Goal: Information Seeking & Learning: Learn about a topic

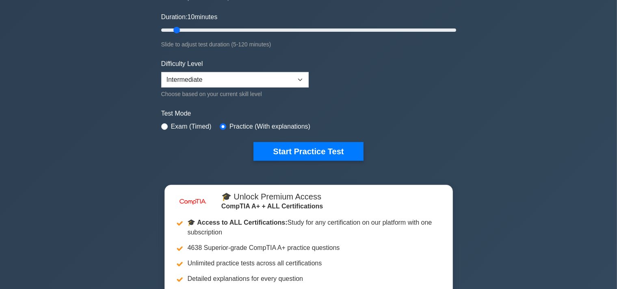
scroll to position [114, 0]
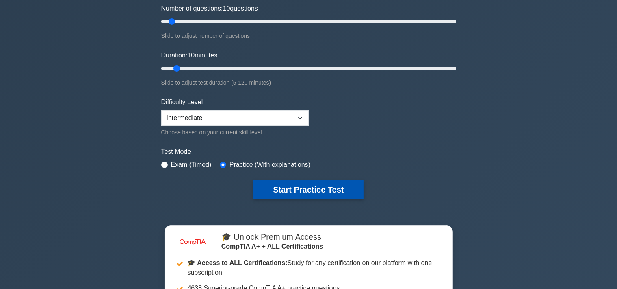
click at [291, 188] on button "Start Practice Test" at bounding box center [309, 189] width 110 height 19
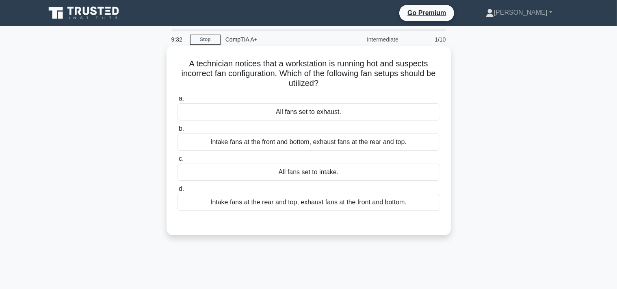
click at [324, 143] on div "Intake fans at the front and bottom, exhaust fans at the rear and top." at bounding box center [308, 141] width 263 height 17
click at [177, 131] on input "b. Intake fans at the front and bottom, exhaust fans at the rear and top." at bounding box center [177, 128] width 0 height 5
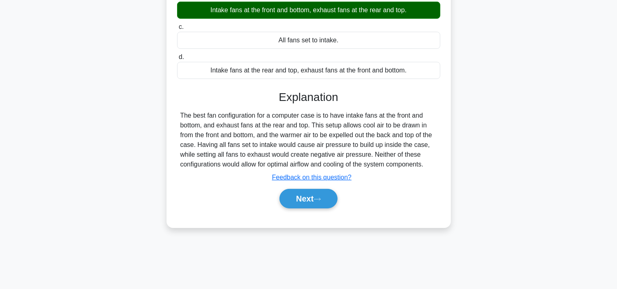
scroll to position [150, 0]
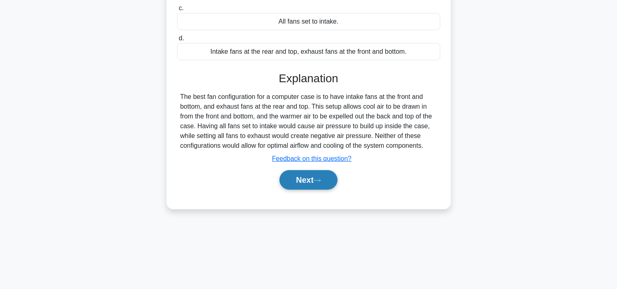
click at [318, 184] on button "Next" at bounding box center [309, 180] width 58 height 20
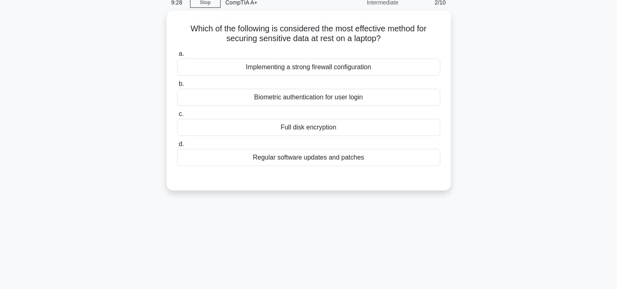
scroll to position [36, 0]
click at [330, 126] on div "Full disk encryption" at bounding box center [308, 126] width 263 height 17
click at [177, 116] on input "c. Full disk encryption" at bounding box center [177, 113] width 0 height 5
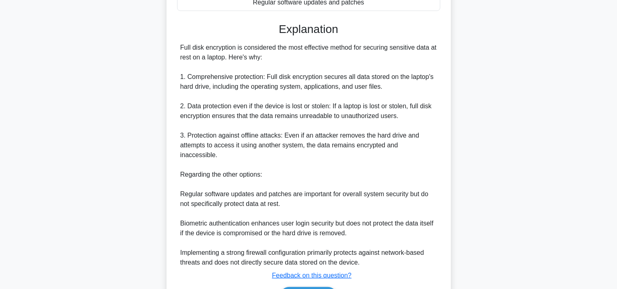
scroll to position [232, 0]
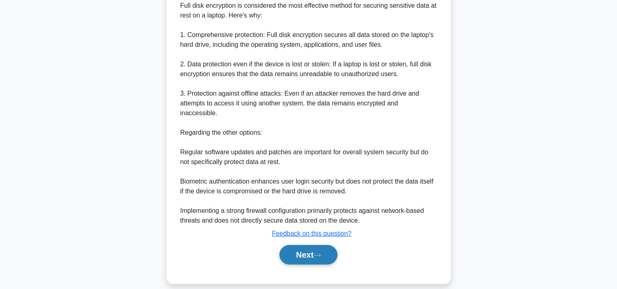
click at [310, 246] on button "Next" at bounding box center [309, 255] width 58 height 20
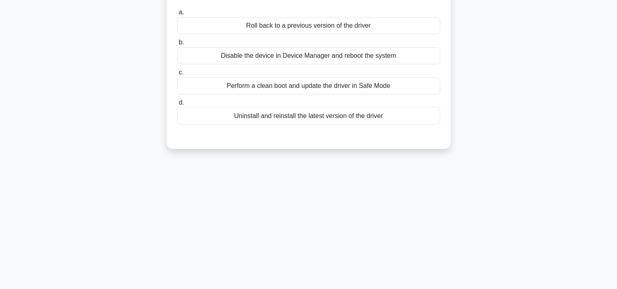
scroll to position [0, 0]
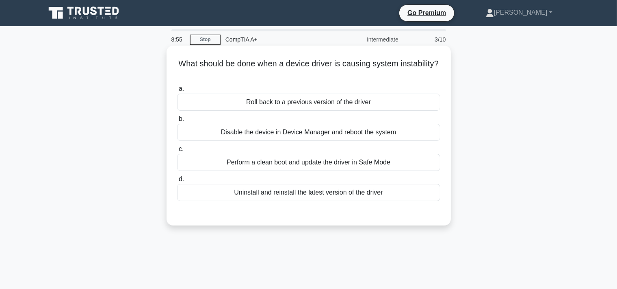
click at [391, 100] on div "Roll back to a previous version of the driver" at bounding box center [308, 101] width 263 height 17
click at [177, 91] on input "a. Roll back to a previous version of the driver" at bounding box center [177, 88] width 0 height 5
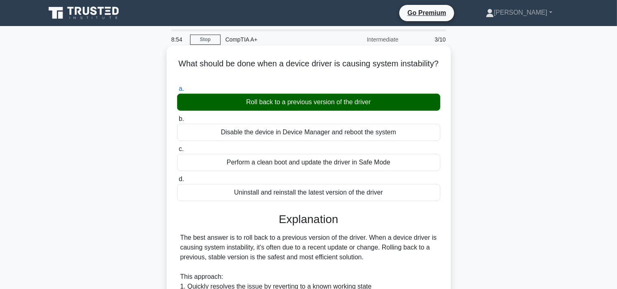
scroll to position [229, 0]
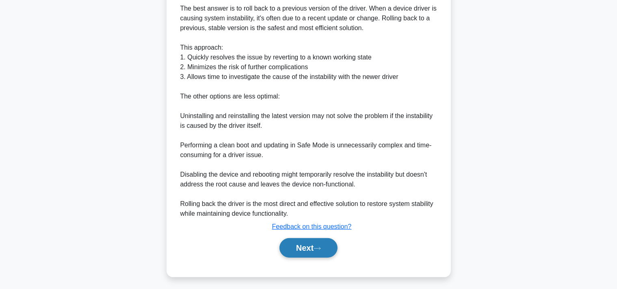
click at [306, 251] on button "Next" at bounding box center [309, 248] width 58 height 20
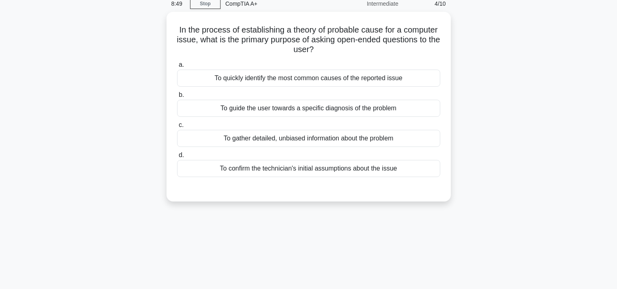
scroll to position [0, 0]
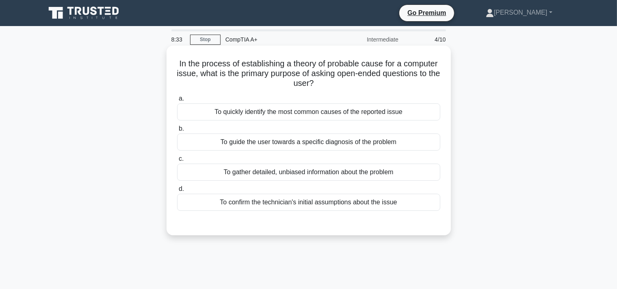
click at [408, 172] on div "To gather detailed, unbiased information about the problem" at bounding box center [308, 171] width 263 height 17
click at [177, 161] on input "c. To gather detailed, unbiased information about the problem" at bounding box center [177, 158] width 0 height 5
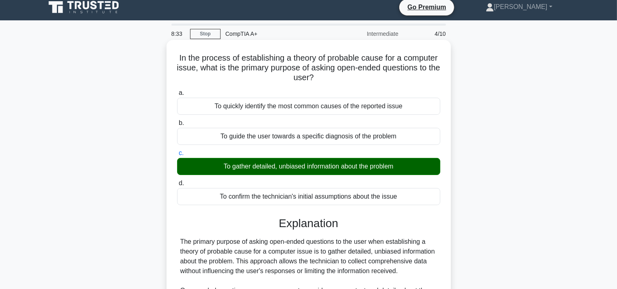
scroll to position [232, 0]
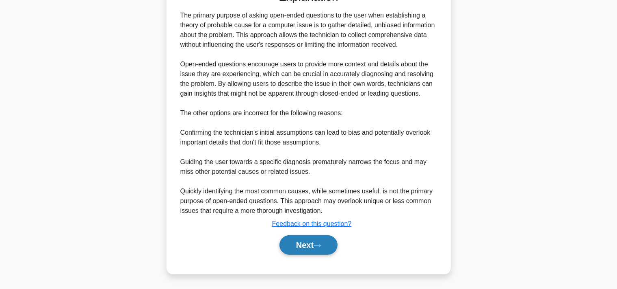
click at [290, 250] on button "Next" at bounding box center [309, 245] width 58 height 20
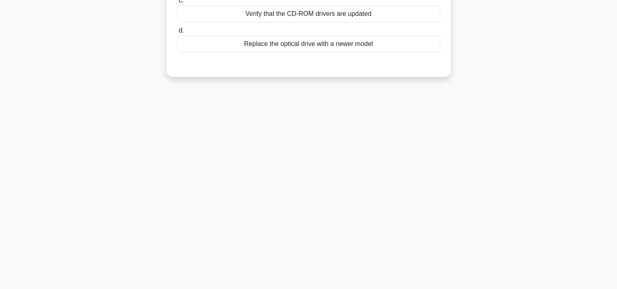
scroll to position [0, 0]
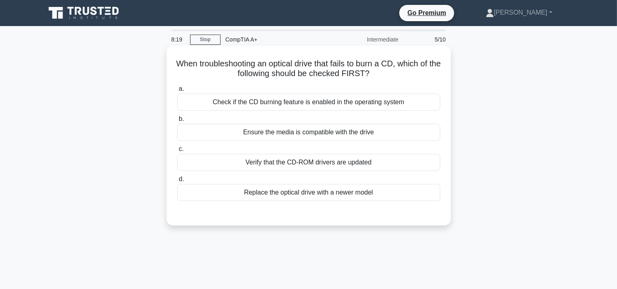
click at [398, 132] on div "Ensure the media is compatible with the drive" at bounding box center [308, 132] width 263 height 17
click at [177, 122] on input "b. Ensure the media is compatible with the drive" at bounding box center [177, 118] width 0 height 5
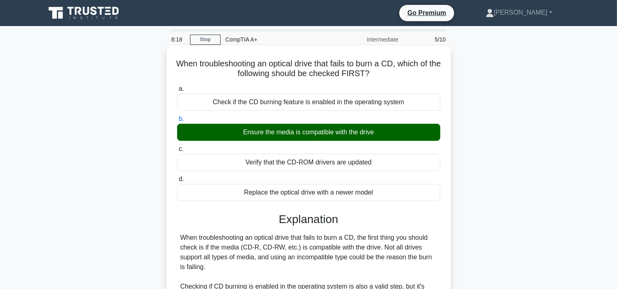
scroll to position [173, 0]
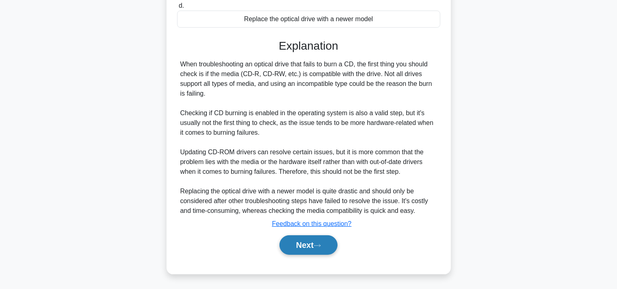
click at [321, 246] on icon at bounding box center [317, 245] width 7 height 4
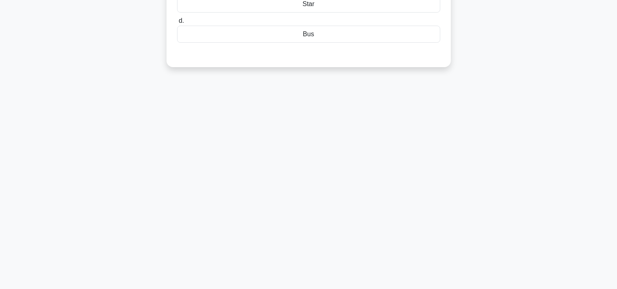
scroll to position [0, 0]
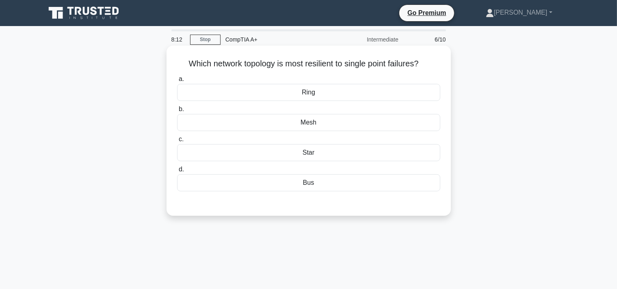
click at [376, 123] on div "Mesh" at bounding box center [308, 122] width 263 height 17
click at [177, 112] on input "b. Mesh" at bounding box center [177, 108] width 0 height 5
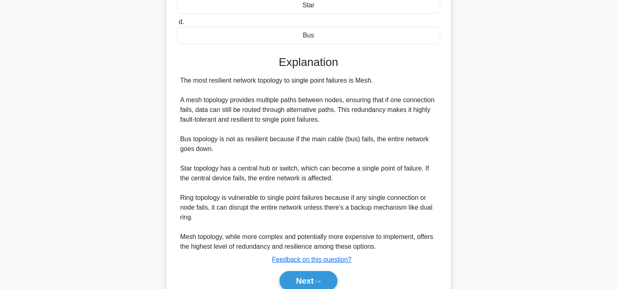
scroll to position [183, 0]
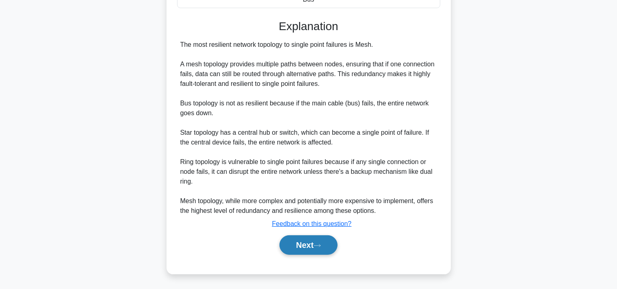
click at [313, 245] on button "Next" at bounding box center [309, 245] width 58 height 20
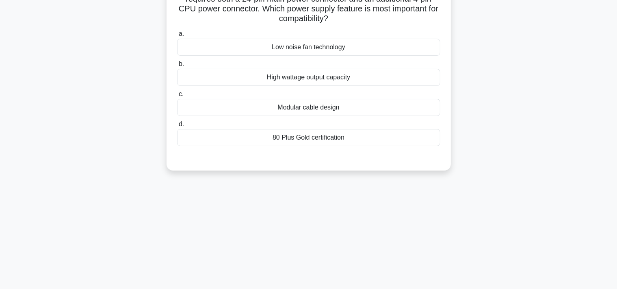
scroll to position [36, 0]
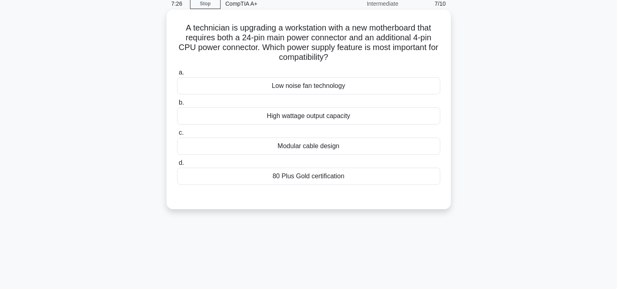
click at [334, 147] on div "Modular cable design" at bounding box center [308, 145] width 263 height 17
click at [177, 135] on input "c. Modular cable design" at bounding box center [177, 132] width 0 height 5
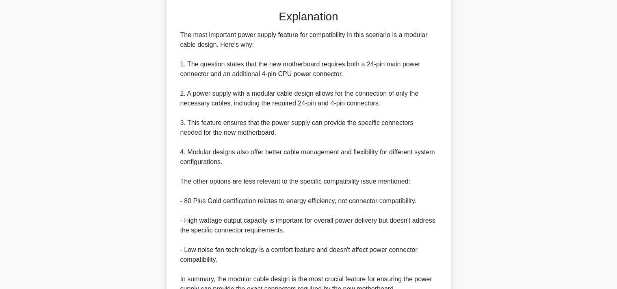
scroll to position [265, 0]
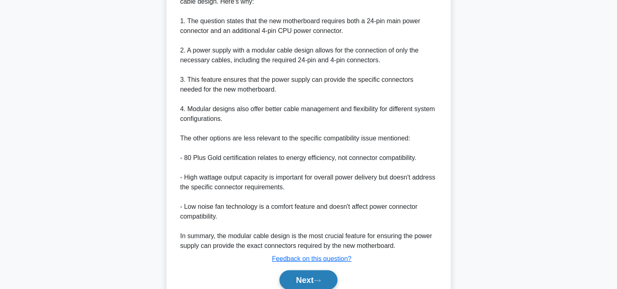
click at [309, 280] on button "Next" at bounding box center [309, 280] width 58 height 20
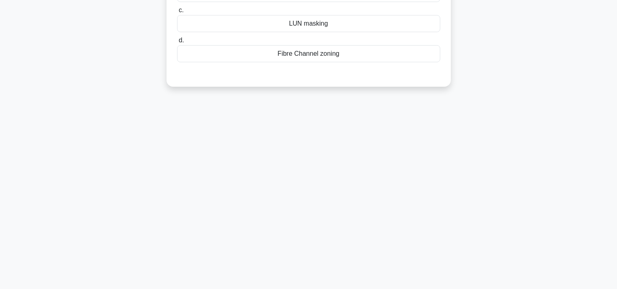
scroll to position [36, 0]
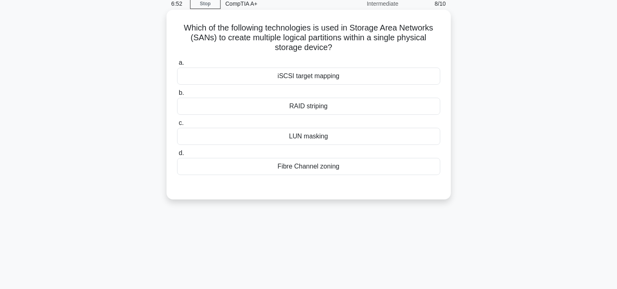
click at [316, 110] on div "RAID striping" at bounding box center [308, 106] width 263 height 17
click at [177, 95] on input "b. RAID striping" at bounding box center [177, 92] width 0 height 5
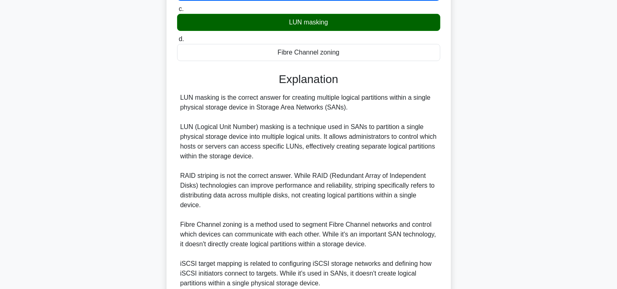
scroll to position [223, 0]
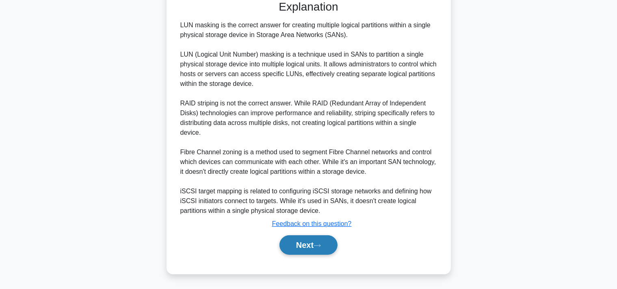
click at [317, 241] on button "Next" at bounding box center [309, 245] width 58 height 20
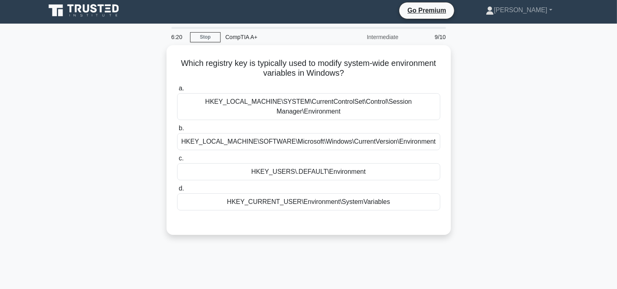
scroll to position [0, 0]
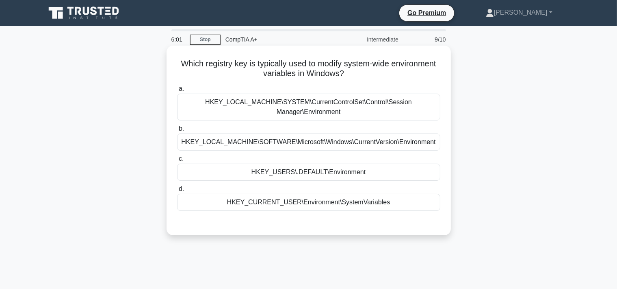
click at [321, 106] on div "HKEY_LOCAL_MACHINE\SYSTEM\CurrentControlSet\Control\Session Manager\Environment" at bounding box center [308, 106] width 263 height 27
click at [177, 91] on input "a. HKEY_LOCAL_MACHINE\SYSTEM\CurrentControlSet\Control\Session Manager\Environm…" at bounding box center [177, 88] width 0 height 5
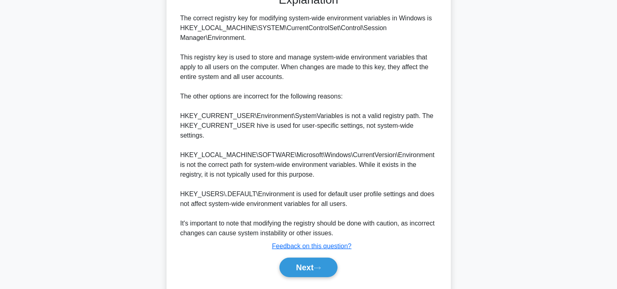
scroll to position [241, 0]
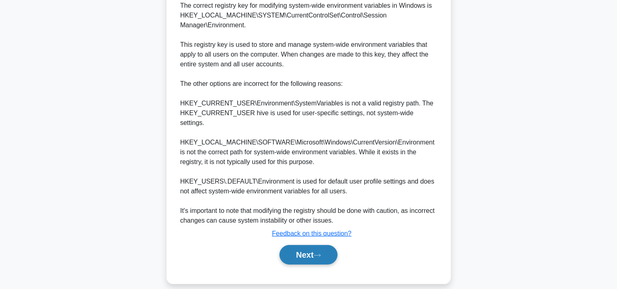
click at [305, 246] on button "Next" at bounding box center [309, 255] width 58 height 20
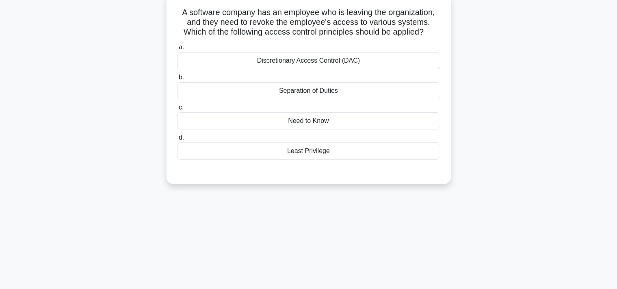
scroll to position [0, 0]
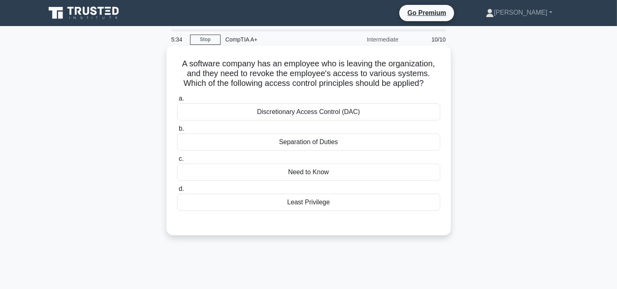
click at [315, 145] on div "Separation of Duties" at bounding box center [308, 141] width 263 height 17
click at [177, 131] on input "b. Separation of Duties" at bounding box center [177, 128] width 0 height 5
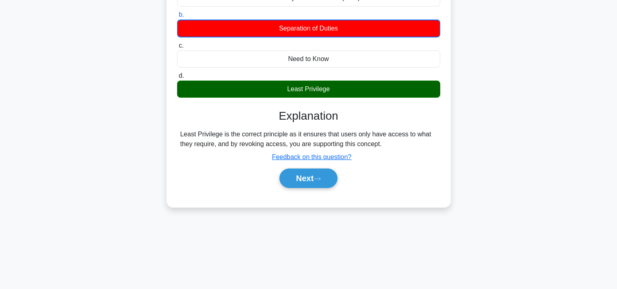
scroll to position [114, 0]
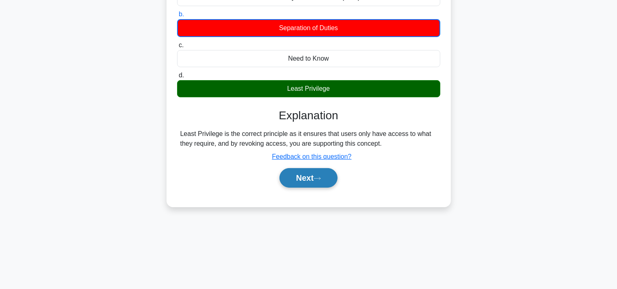
click at [311, 181] on button "Next" at bounding box center [309, 178] width 58 height 20
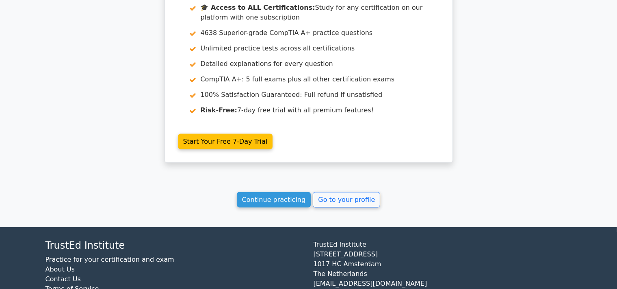
scroll to position [1353, 0]
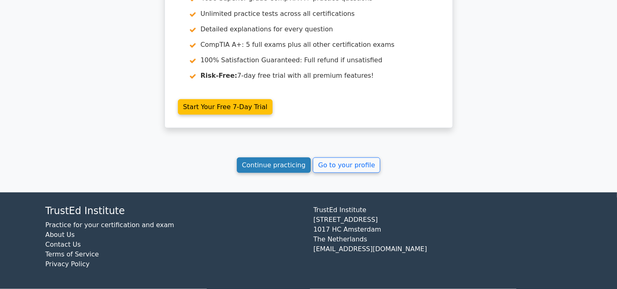
click at [273, 170] on link "Continue practicing" at bounding box center [274, 164] width 74 height 15
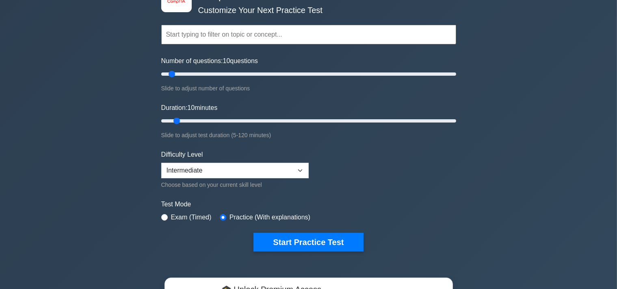
scroll to position [114, 0]
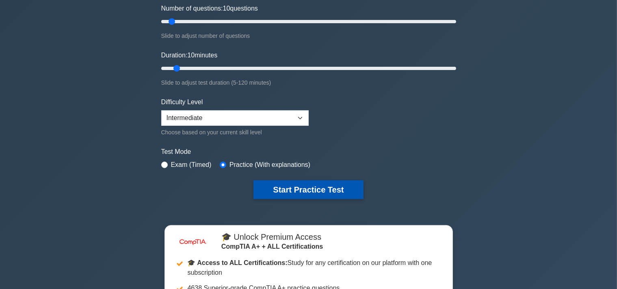
click at [273, 182] on button "Start Practice Test" at bounding box center [309, 189] width 110 height 19
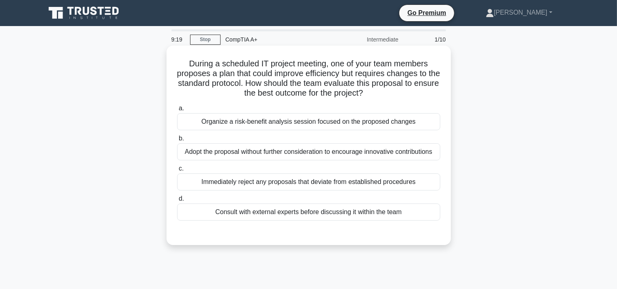
click at [223, 124] on div "Organize a risk-benefit analysis session focused on the proposed changes" at bounding box center [308, 121] width 263 height 17
click at [177, 111] on input "a. Organize a risk-benefit analysis session focused on the proposed changes" at bounding box center [177, 108] width 0 height 5
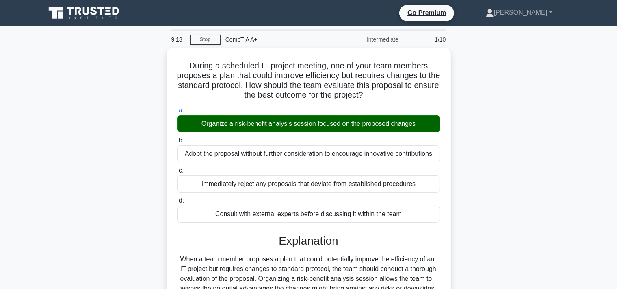
scroll to position [222, 0]
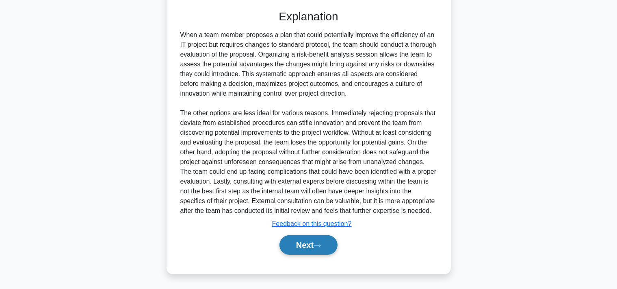
click at [322, 247] on button "Next" at bounding box center [309, 245] width 58 height 20
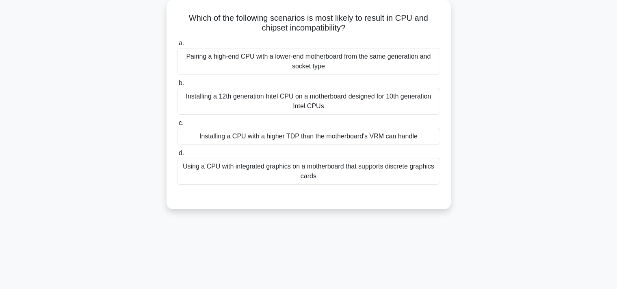
scroll to position [0, 0]
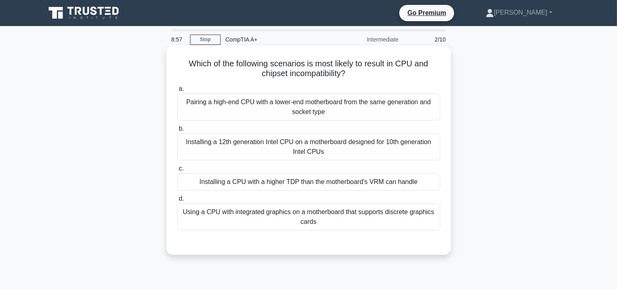
click at [335, 148] on div "Installing a 12th generation Intel CPU on a motherboard designed for 10th gener…" at bounding box center [308, 146] width 263 height 27
click at [177, 131] on input "b. Installing a 12th generation Intel CPU on a motherboard designed for 10th ge…" at bounding box center [177, 128] width 0 height 5
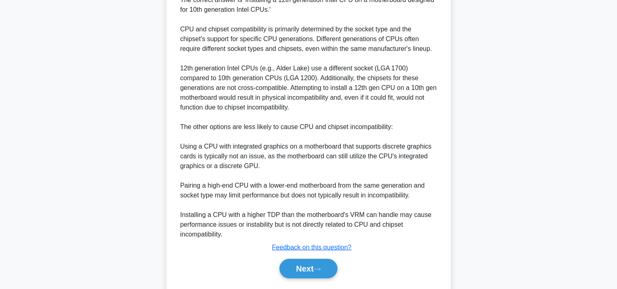
scroll to position [290, 0]
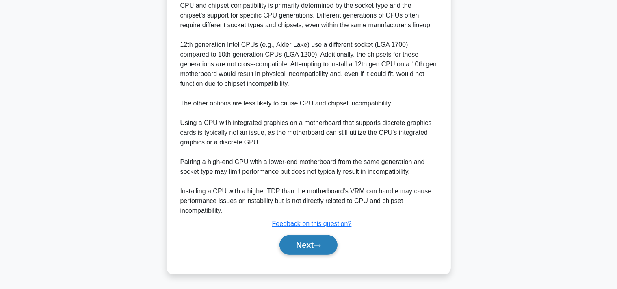
click at [313, 247] on button "Next" at bounding box center [309, 245] width 58 height 20
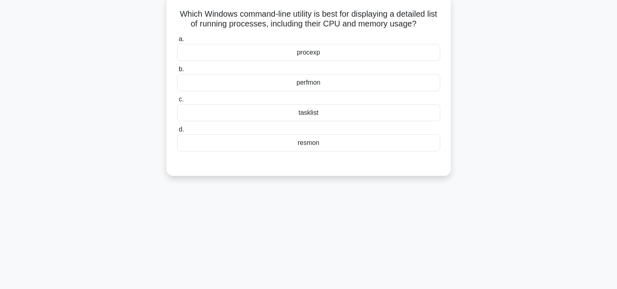
scroll to position [0, 0]
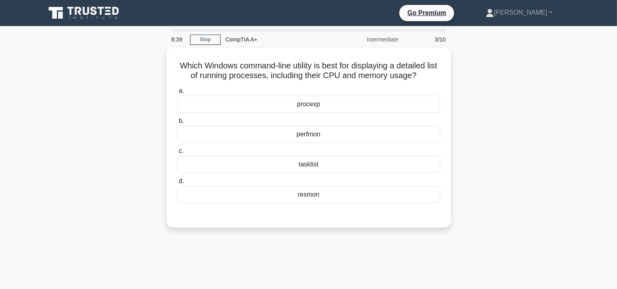
click at [301, 164] on div "tasklist" at bounding box center [308, 164] width 263 height 17
click at [177, 154] on input "c. tasklist" at bounding box center [177, 150] width 0 height 5
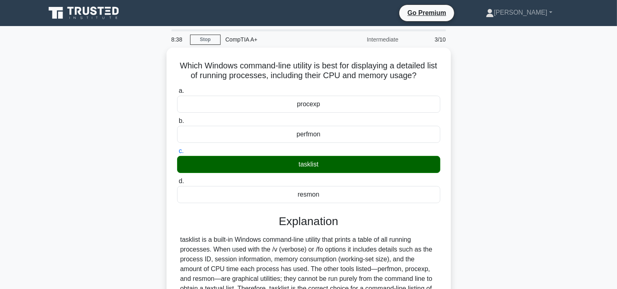
scroll to position [150, 0]
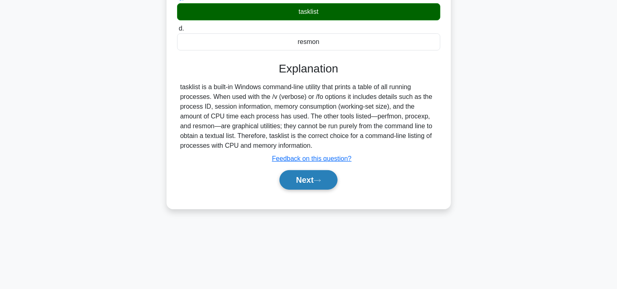
click at [302, 184] on button "Next" at bounding box center [309, 180] width 58 height 20
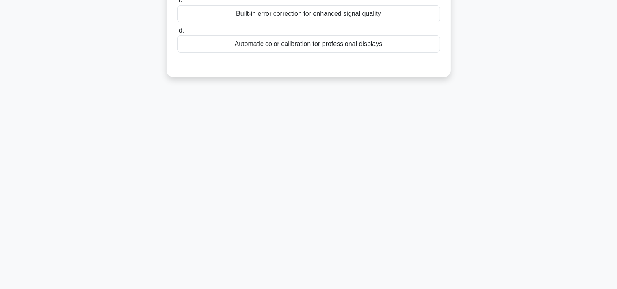
scroll to position [0, 0]
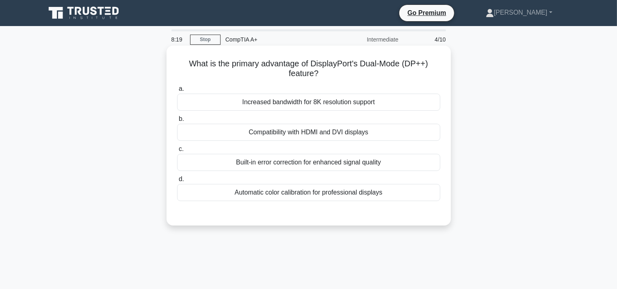
click at [331, 100] on div "Increased bandwidth for 8K resolution support" at bounding box center [308, 101] width 263 height 17
click at [177, 91] on input "a. Increased bandwidth for 8K resolution support" at bounding box center [177, 88] width 0 height 5
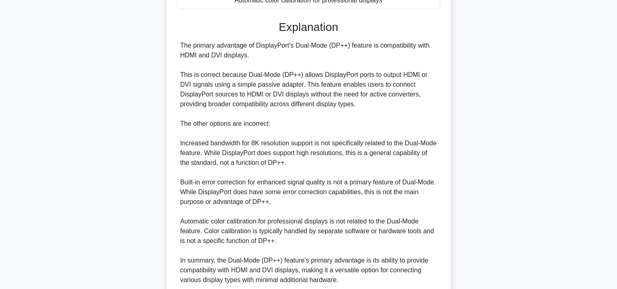
scroll to position [229, 0]
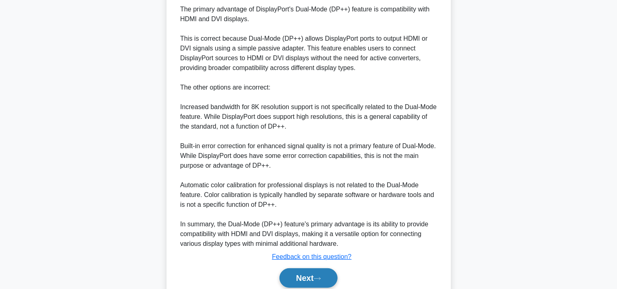
click at [296, 277] on button "Next" at bounding box center [309, 278] width 58 height 20
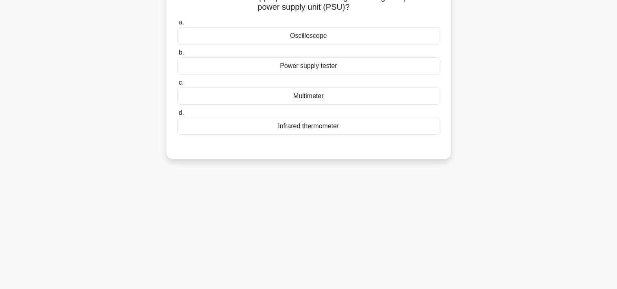
scroll to position [0, 0]
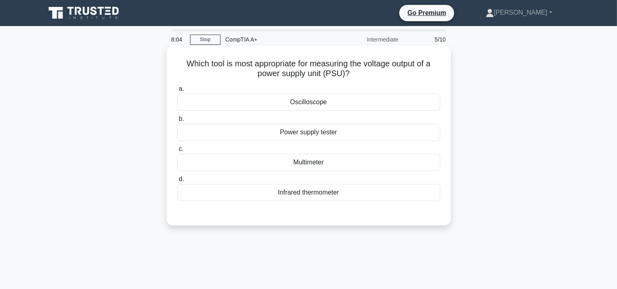
click at [302, 165] on div "Multimeter" at bounding box center [308, 162] width 263 height 17
click at [177, 152] on input "c. Multimeter" at bounding box center [177, 148] width 0 height 5
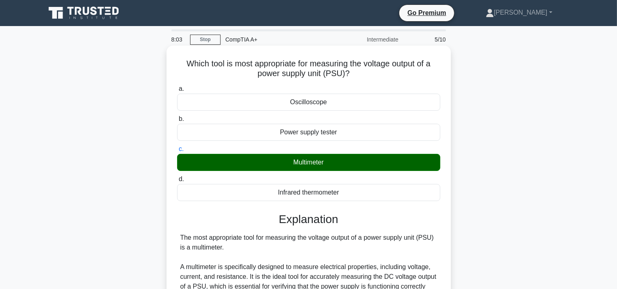
scroll to position [202, 0]
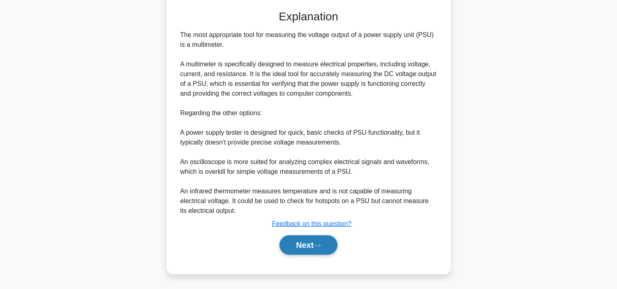
click at [286, 249] on button "Next" at bounding box center [309, 245] width 58 height 20
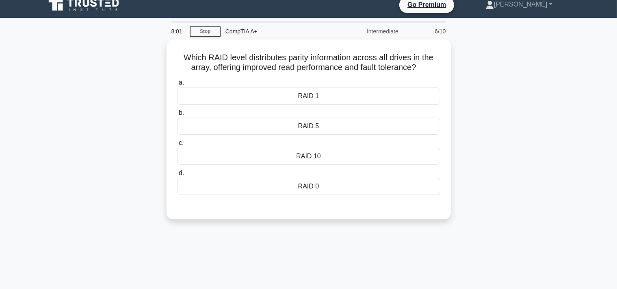
scroll to position [0, 0]
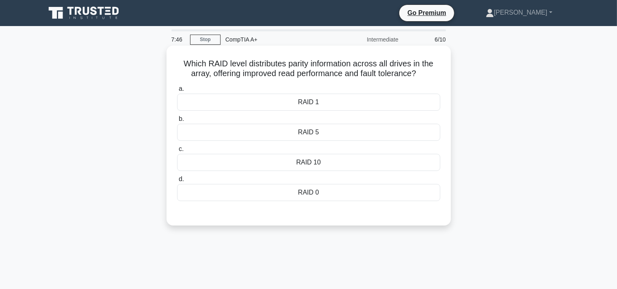
click at [307, 158] on div "RAID 10" at bounding box center [308, 162] width 263 height 17
click at [177, 152] on input "c. RAID 10" at bounding box center [177, 148] width 0 height 5
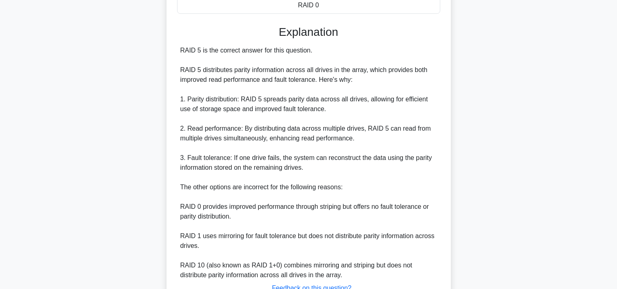
scroll to position [229, 0]
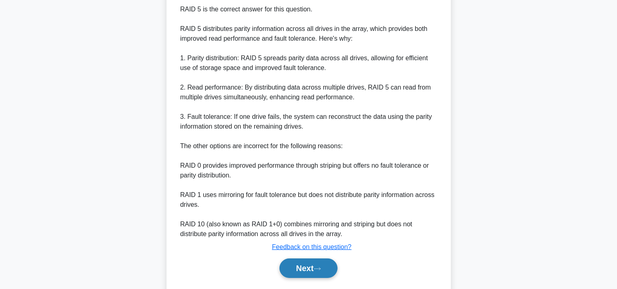
click at [297, 273] on button "Next" at bounding box center [309, 268] width 58 height 20
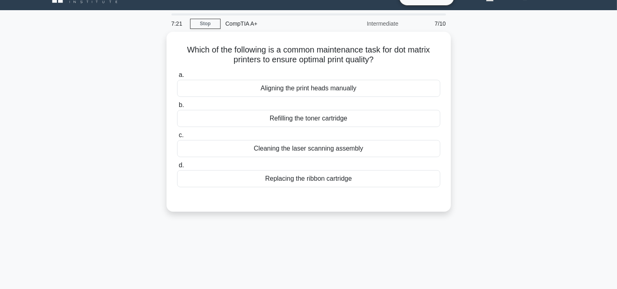
scroll to position [0, 0]
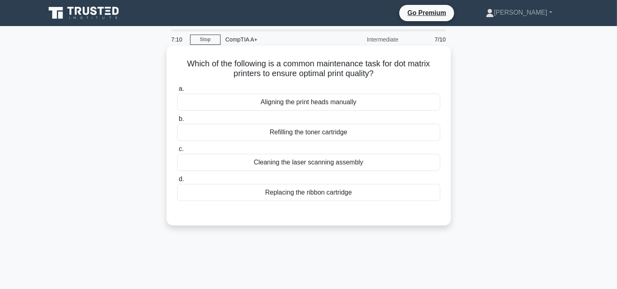
click at [279, 196] on div "Replacing the ribbon cartridge" at bounding box center [308, 192] width 263 height 17
click at [177, 182] on input "d. Replacing the ribbon cartridge" at bounding box center [177, 178] width 0 height 5
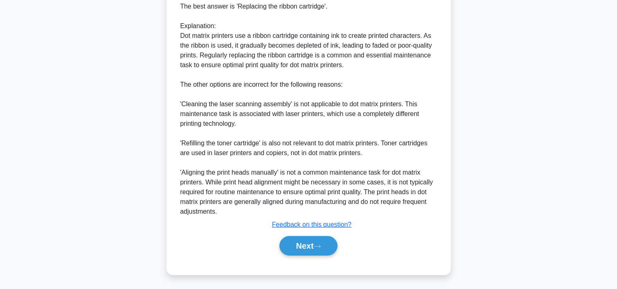
scroll to position [232, 0]
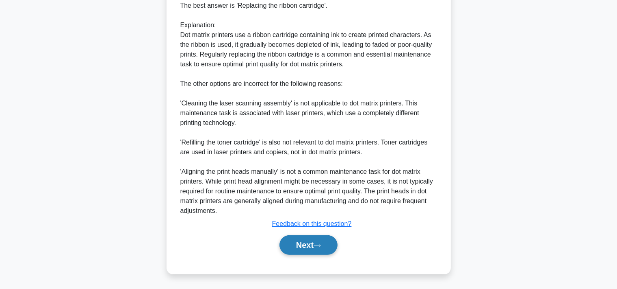
click at [295, 243] on button "Next" at bounding box center [309, 245] width 58 height 20
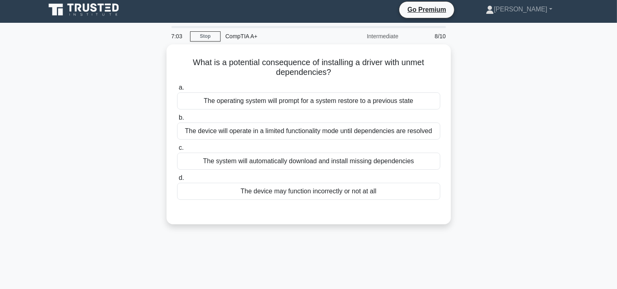
scroll to position [0, 0]
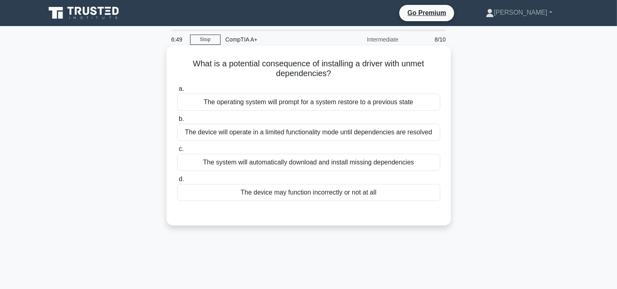
click at [297, 196] on div "The device may function incorrectly or not at all" at bounding box center [308, 192] width 263 height 17
click at [177, 182] on input "d. The device may function incorrectly or not at all" at bounding box center [177, 178] width 0 height 5
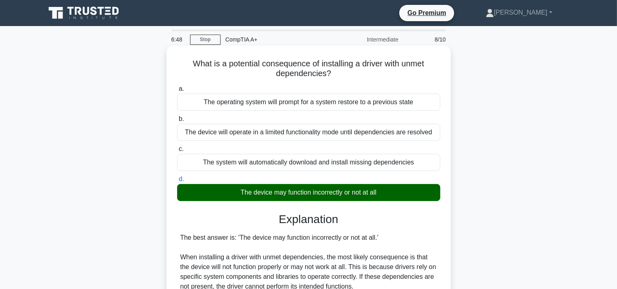
scroll to position [241, 0]
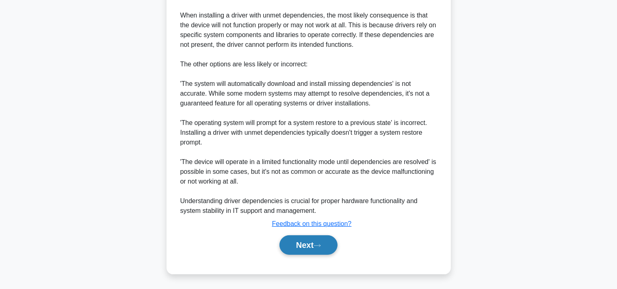
click at [289, 250] on button "Next" at bounding box center [309, 245] width 58 height 20
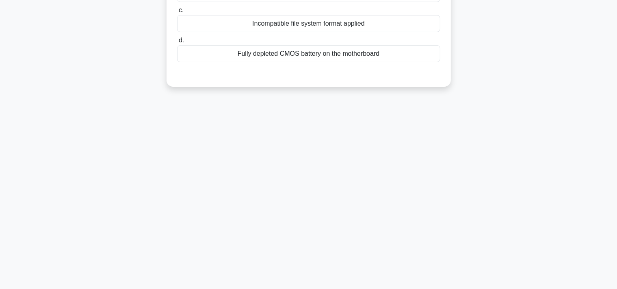
scroll to position [0, 0]
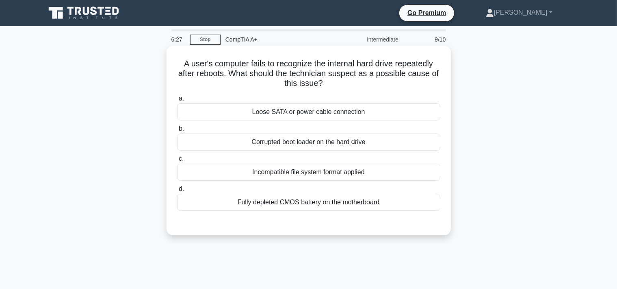
click at [304, 145] on div "Corrupted boot loader on the hard drive" at bounding box center [308, 141] width 263 height 17
click at [177, 131] on input "b. Corrupted boot loader on the hard drive" at bounding box center [177, 128] width 0 height 5
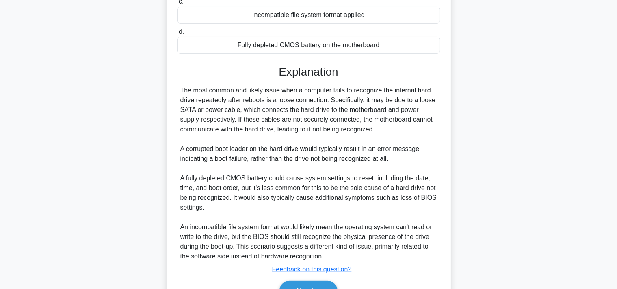
scroll to position [203, 0]
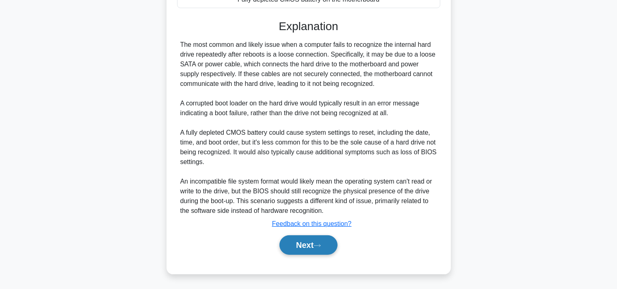
click at [295, 243] on button "Next" at bounding box center [309, 245] width 58 height 20
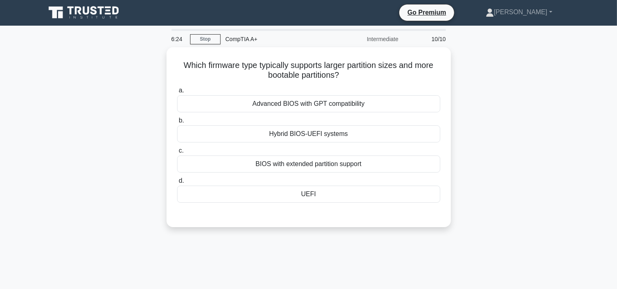
scroll to position [0, 0]
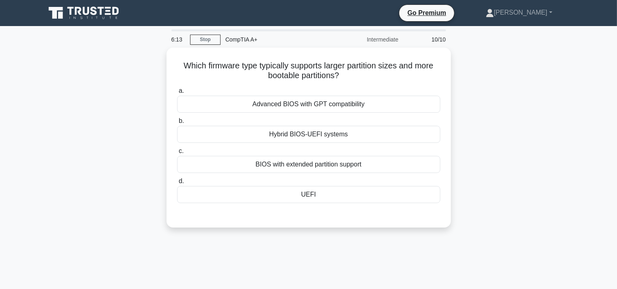
click at [280, 190] on div "UEFI" at bounding box center [308, 194] width 263 height 17
click at [177, 184] on input "d. UEFI" at bounding box center [177, 180] width 0 height 5
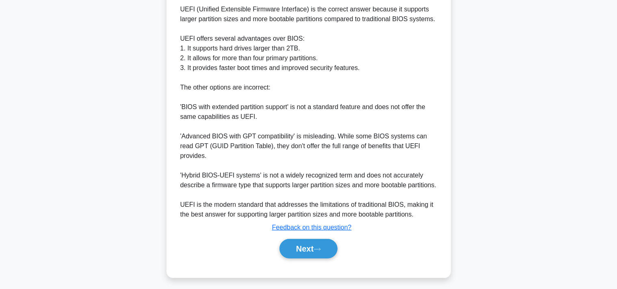
scroll to position [229, 0]
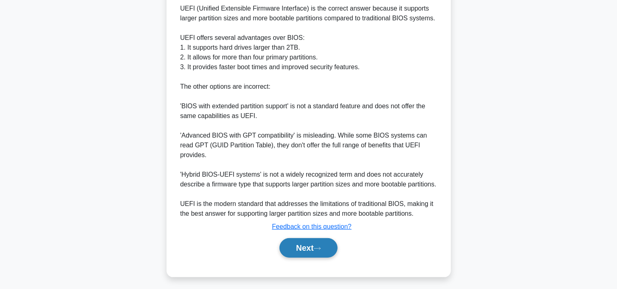
click at [292, 250] on button "Next" at bounding box center [309, 248] width 58 height 20
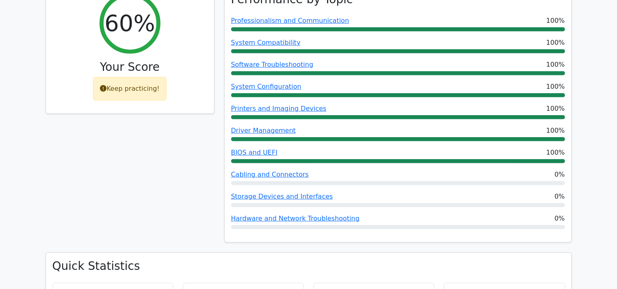
scroll to position [229, 0]
